Goal: Task Accomplishment & Management: Manage account settings

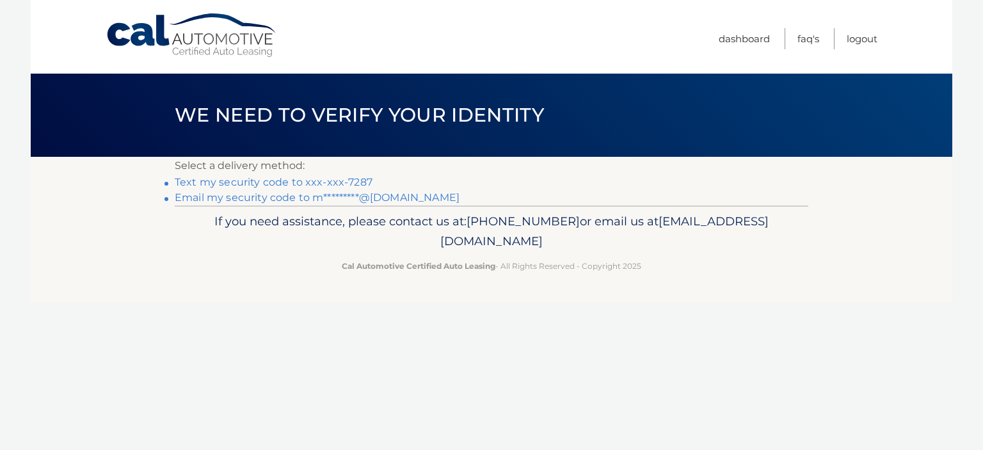
click at [312, 200] on link "Email my security code to m*********@comcast.net" at bounding box center [317, 197] width 285 height 12
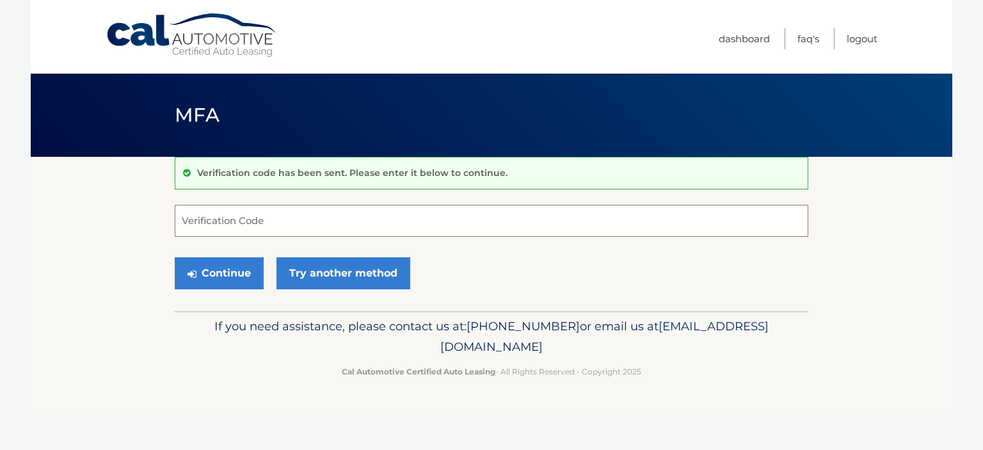
click at [309, 208] on input "Verification Code" at bounding box center [492, 221] width 634 height 32
type input "856379"
click at [243, 273] on button "Continue" at bounding box center [219, 273] width 89 height 32
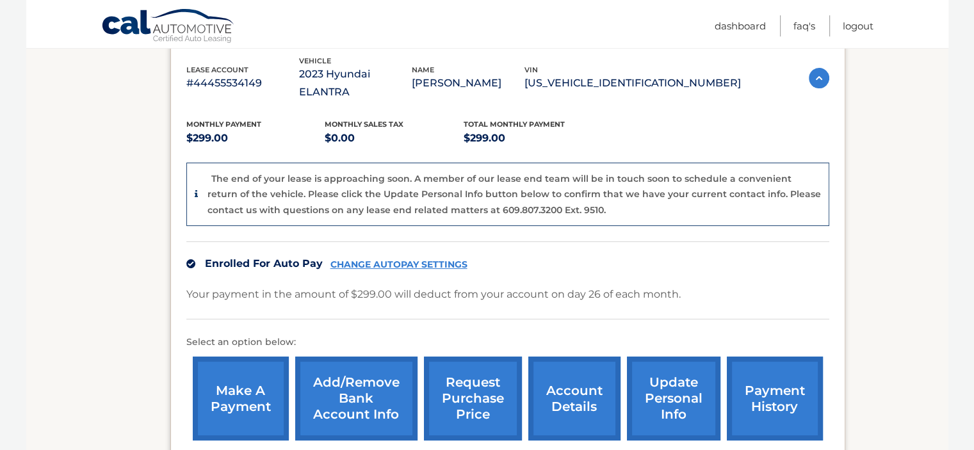
scroll to position [290, 0]
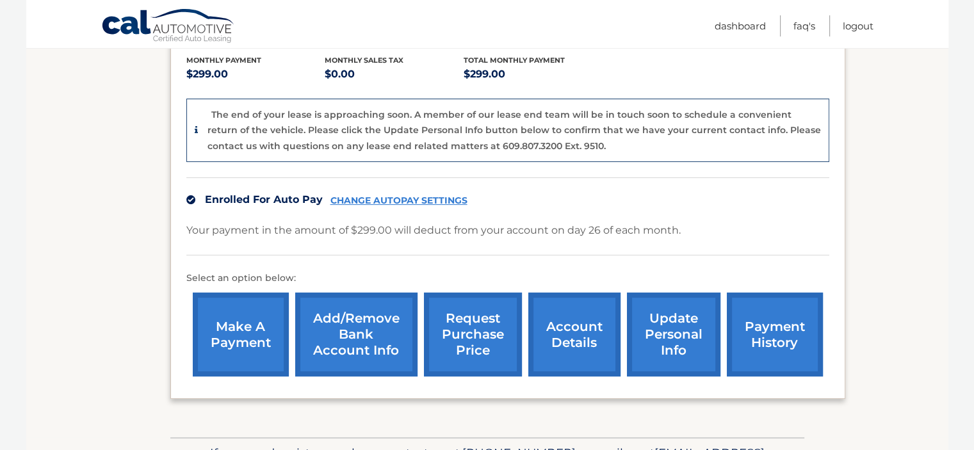
click at [777, 312] on link "payment history" at bounding box center [775, 335] width 96 height 84
click at [589, 313] on link "account details" at bounding box center [574, 335] width 92 height 84
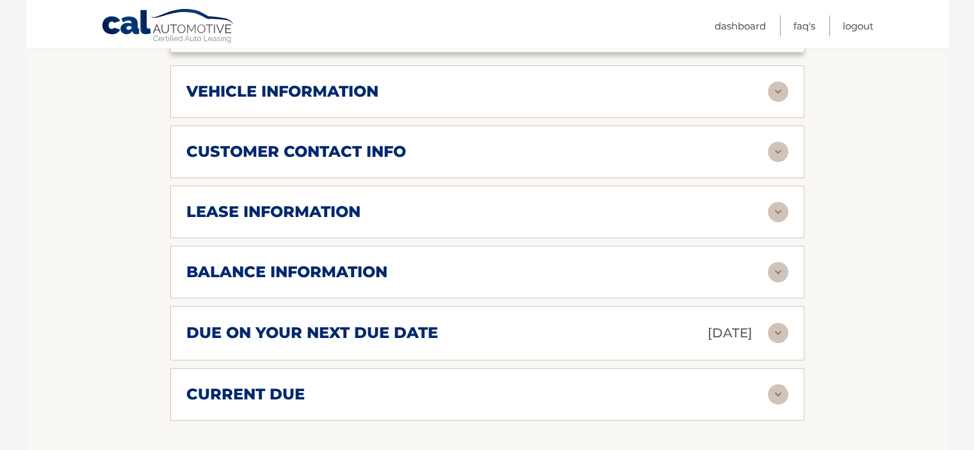
scroll to position [576, 0]
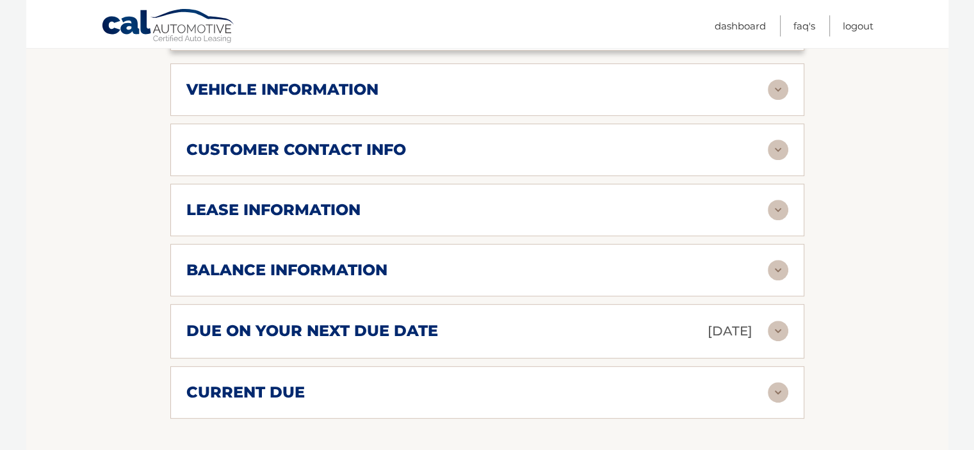
click at [775, 200] on img at bounding box center [778, 210] width 20 height 20
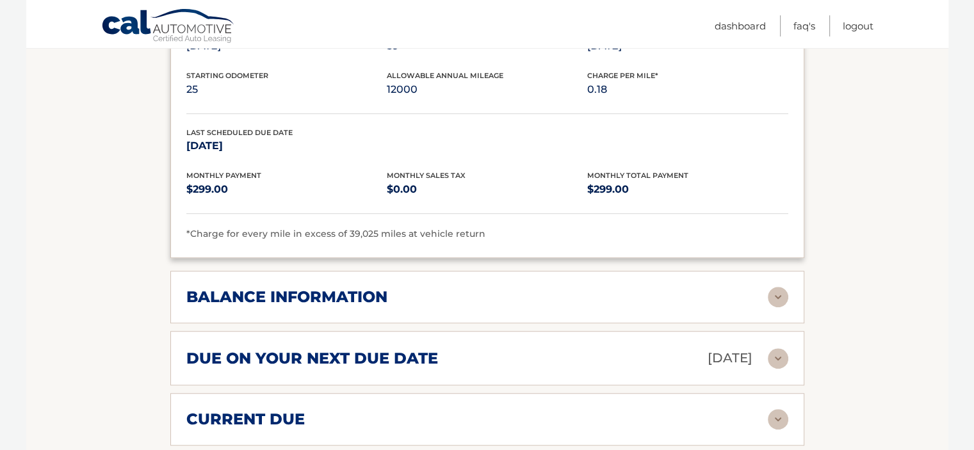
scroll to position [832, 0]
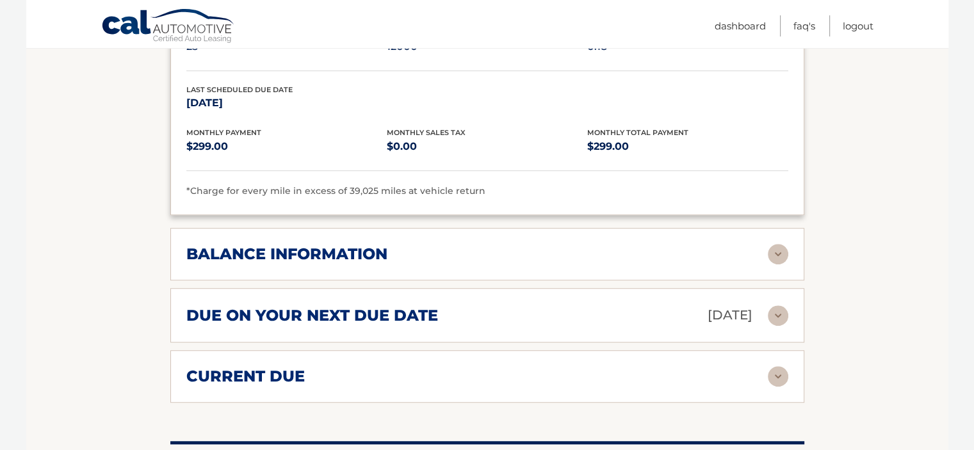
click at [778, 244] on img at bounding box center [778, 254] width 20 height 20
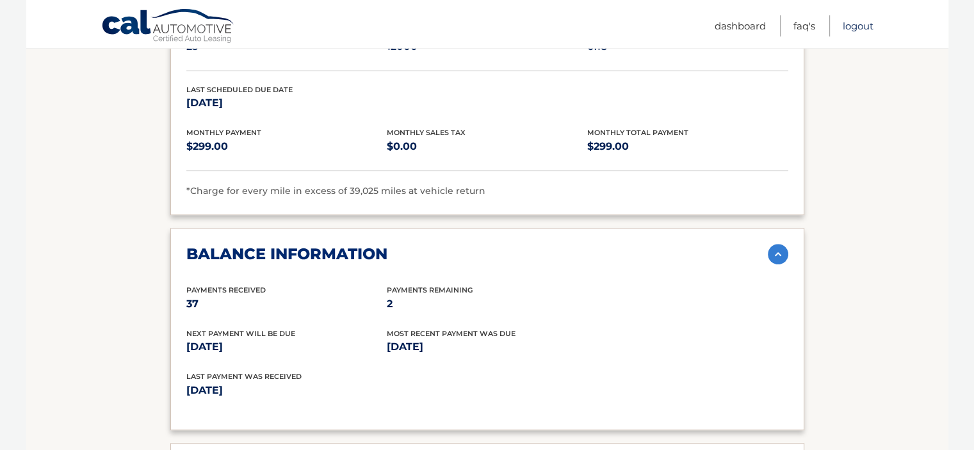
click at [849, 30] on link "Logout" at bounding box center [857, 25] width 31 height 21
